Goal: Information Seeking & Learning: Learn about a topic

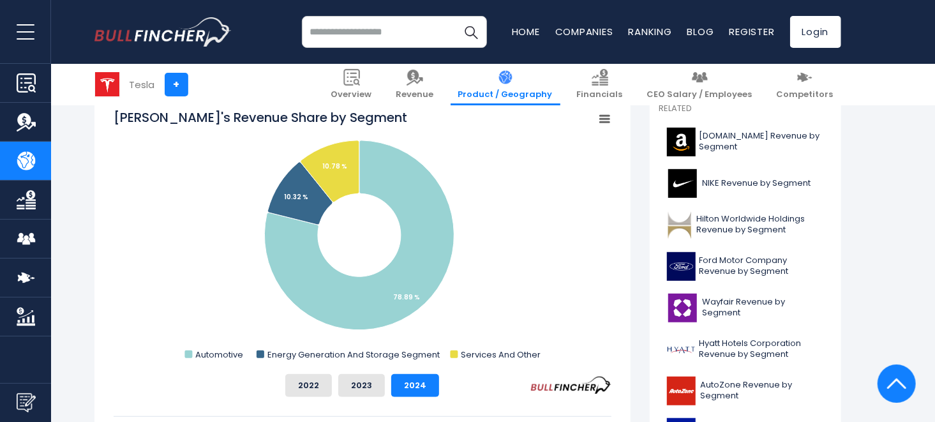
scroll to position [382, 0]
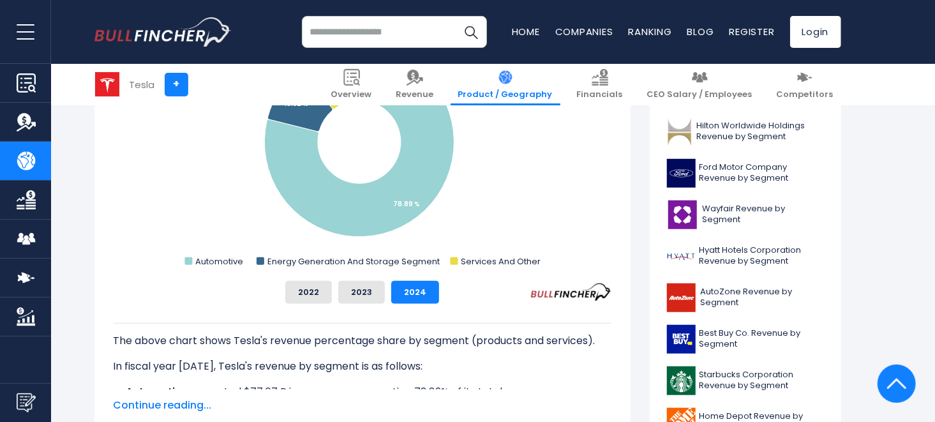
click at [368, 297] on button "2023" at bounding box center [361, 292] width 47 height 23
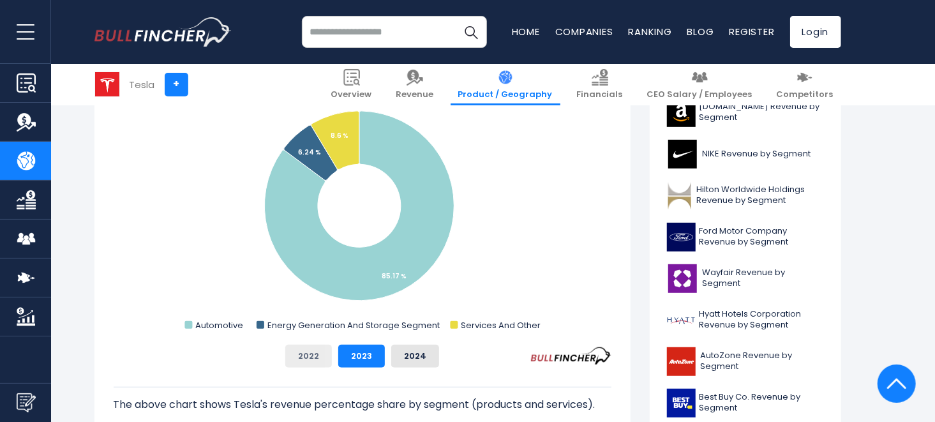
click at [306, 356] on button "2022" at bounding box center [308, 356] width 47 height 23
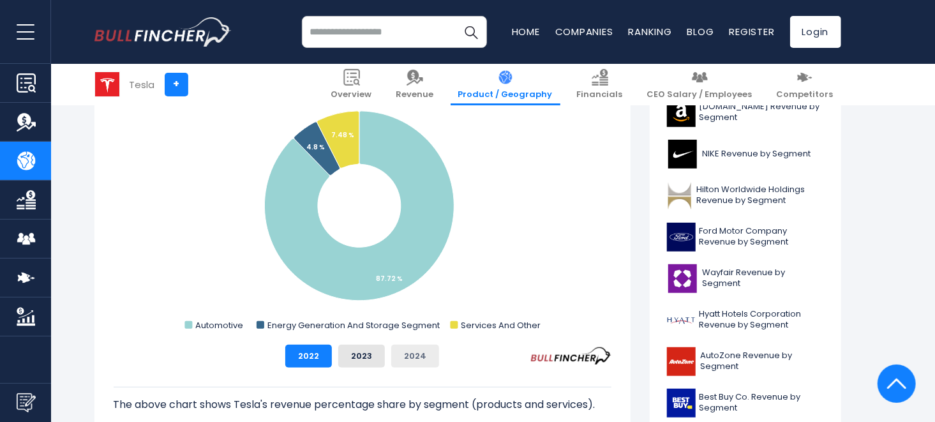
click at [394, 356] on button "2024" at bounding box center [415, 356] width 48 height 23
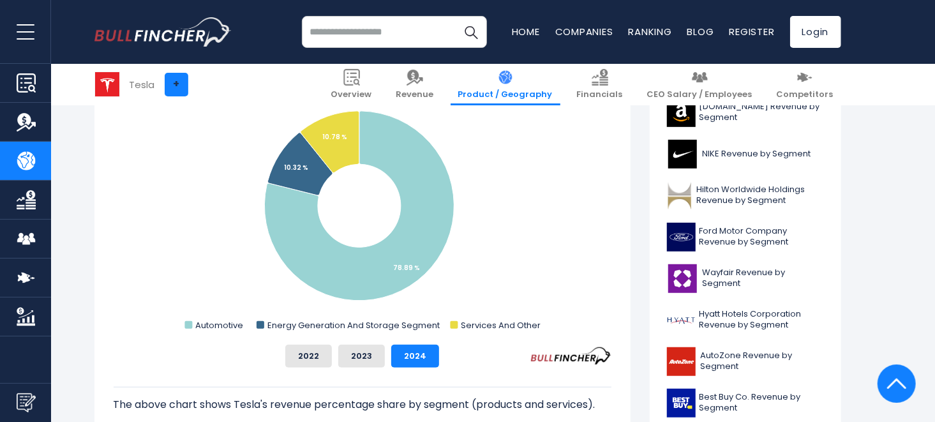
click at [168, 81] on link "+" at bounding box center [177, 85] width 24 height 24
